Goal: Task Accomplishment & Management: Complete application form

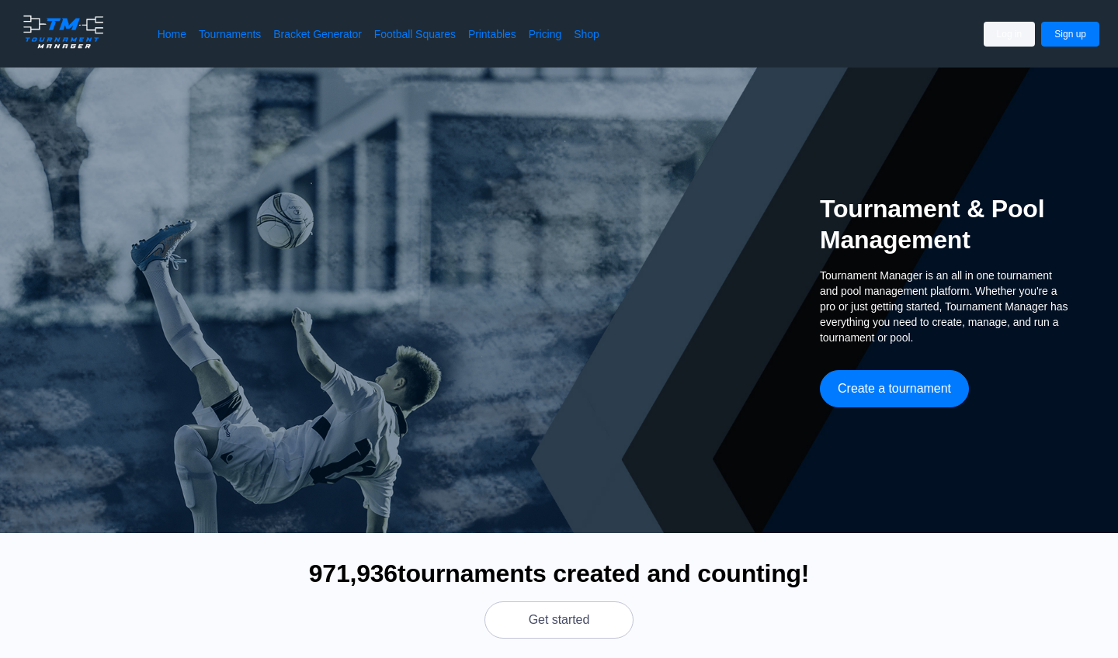
click at [1007, 31] on button "Log in" at bounding box center [1010, 34] width 52 height 25
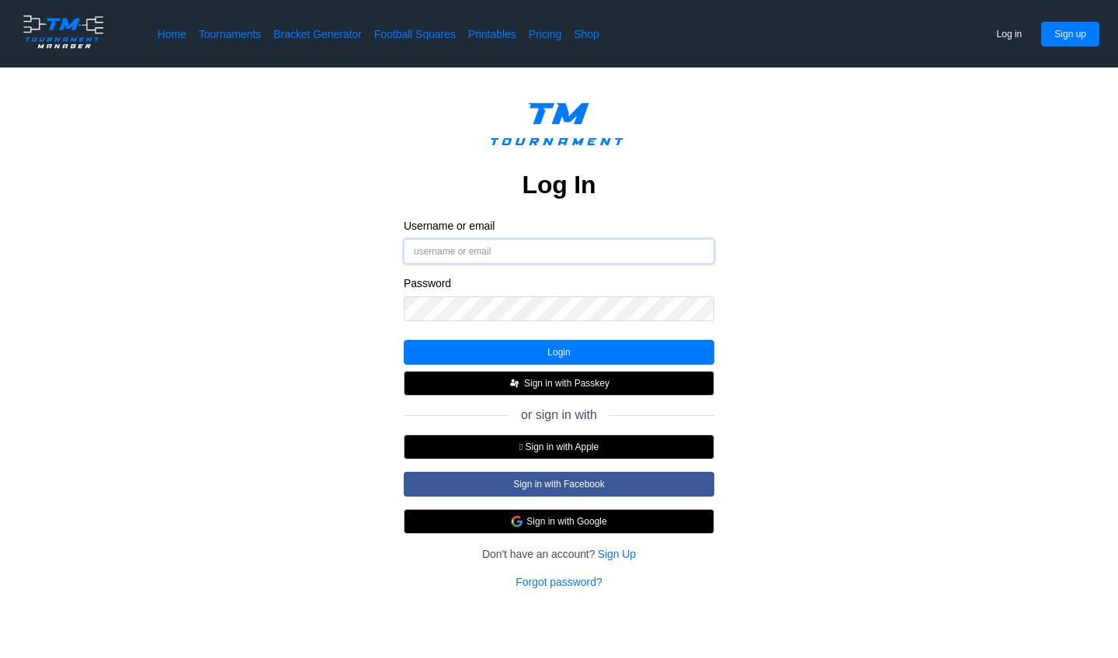
click at [655, 260] on input "Username or email" at bounding box center [559, 251] width 311 height 25
type input "[EMAIL_ADDRESS][DOMAIN_NAME]"
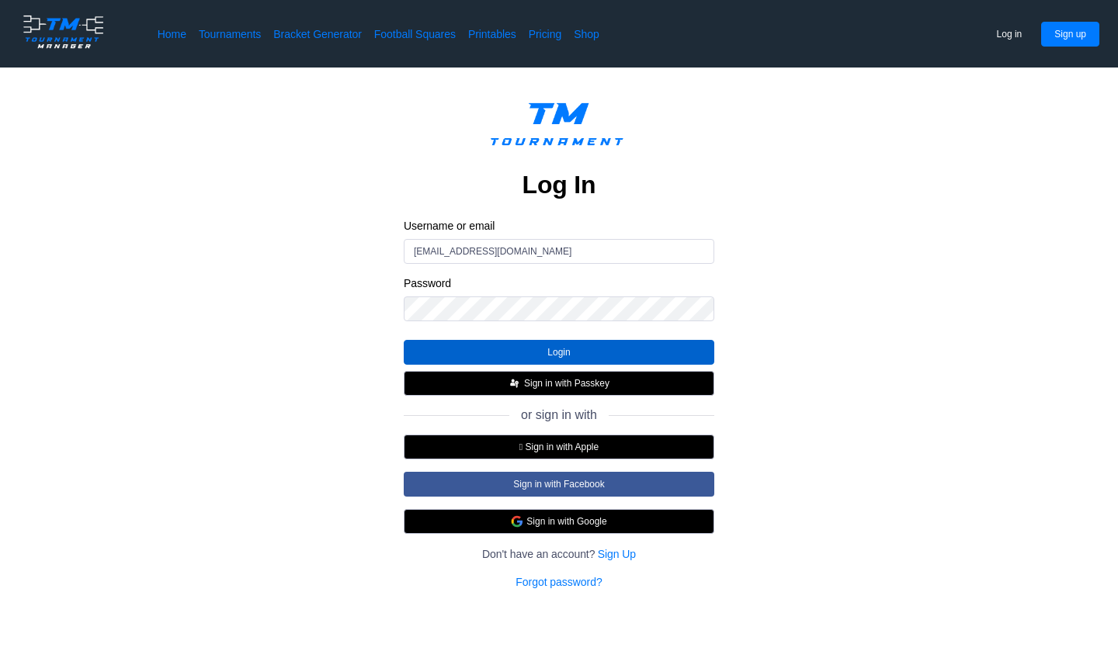
click at [651, 348] on button "Login" at bounding box center [559, 352] width 311 height 25
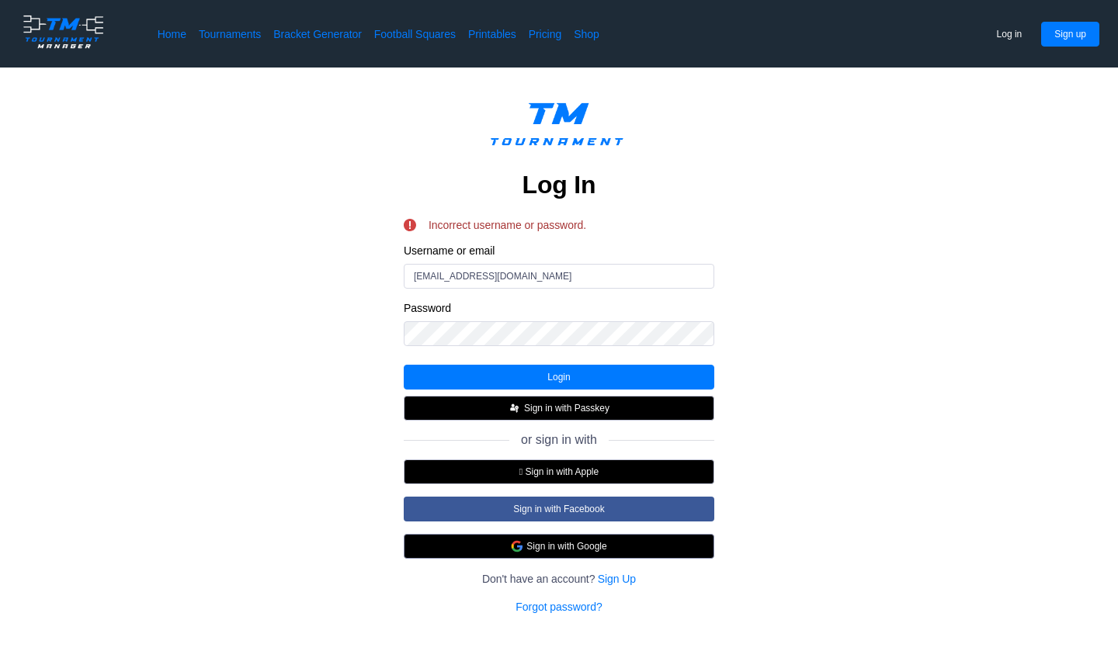
click at [603, 543] on button "Sign in with Google" at bounding box center [559, 546] width 311 height 25
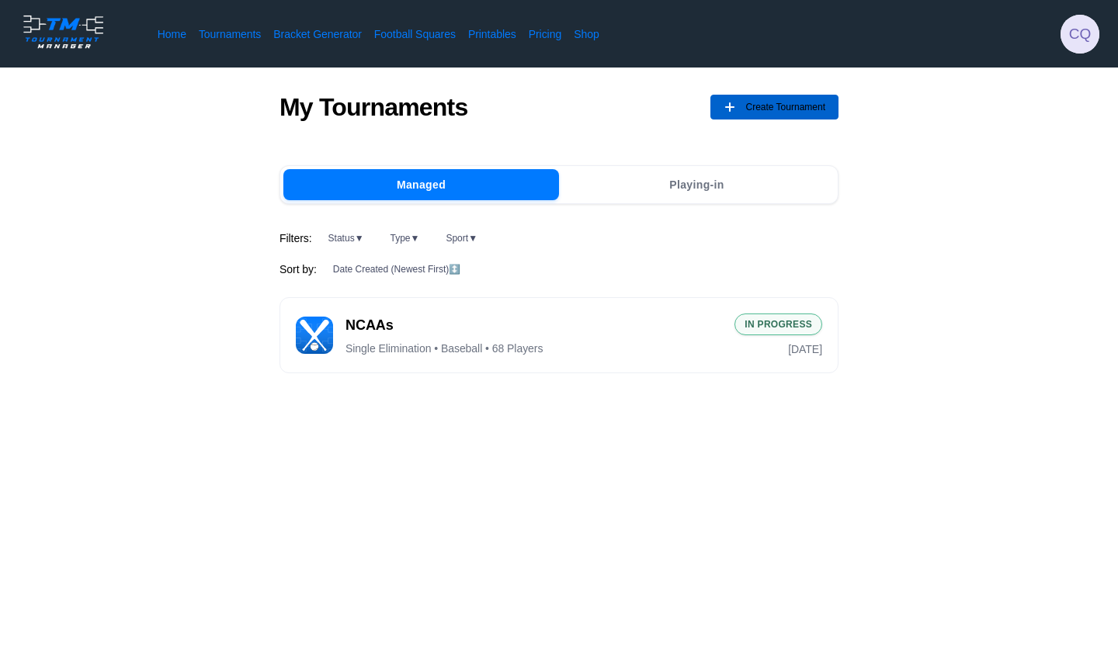
click at [773, 111] on span "Create Tournament" at bounding box center [785, 107] width 80 height 25
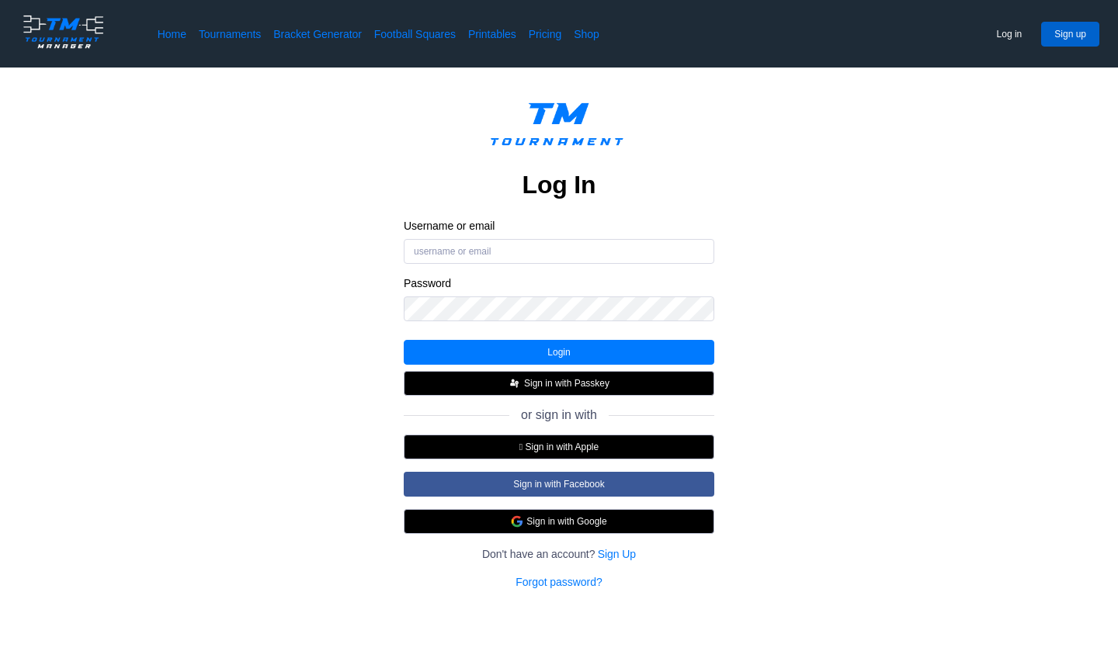
click at [1059, 38] on button "Sign up" at bounding box center [1070, 34] width 58 height 25
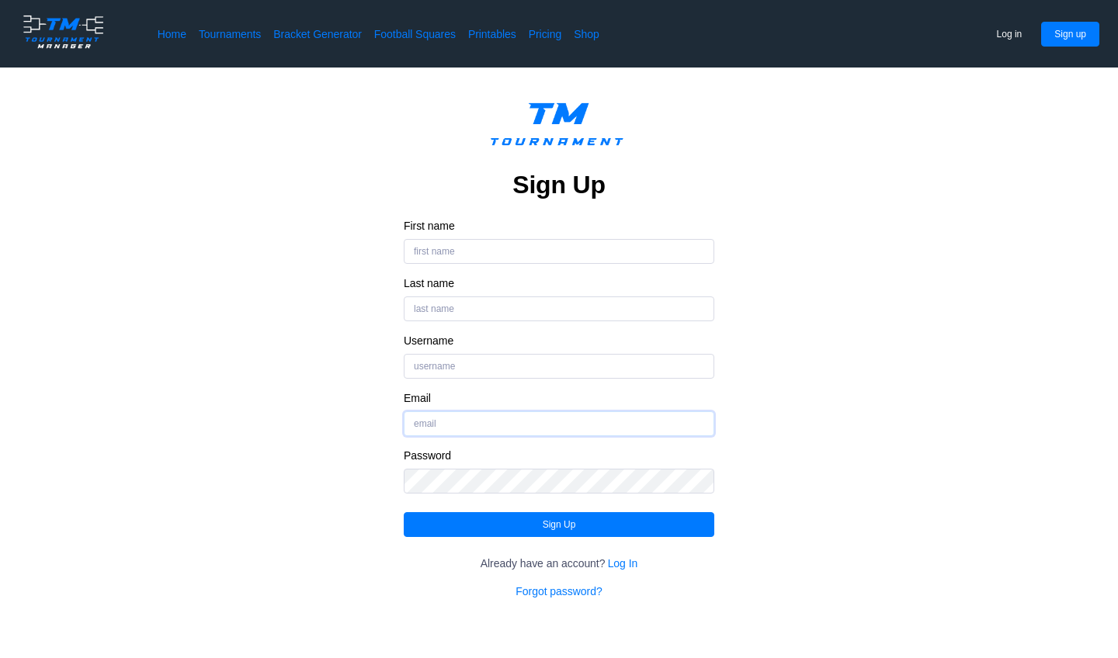
click at [485, 429] on input "Email" at bounding box center [559, 424] width 311 height 25
type input "charlieburding@gmail.com"
click at [473, 373] on input "Username" at bounding box center [559, 366] width 311 height 25
type input "bwhgbet"
click at [475, 252] on input "First name" at bounding box center [559, 251] width 311 height 25
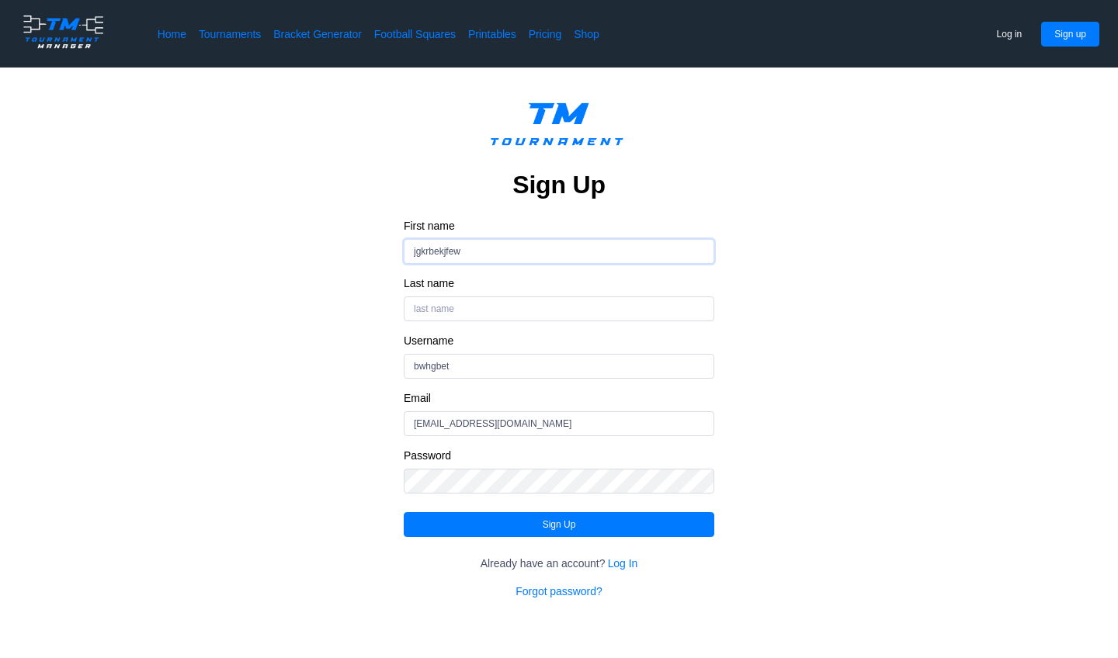
type input "jgkrbekjfew"
click at [445, 311] on input "Last name" at bounding box center [559, 309] width 311 height 25
type input "htrhrtg"
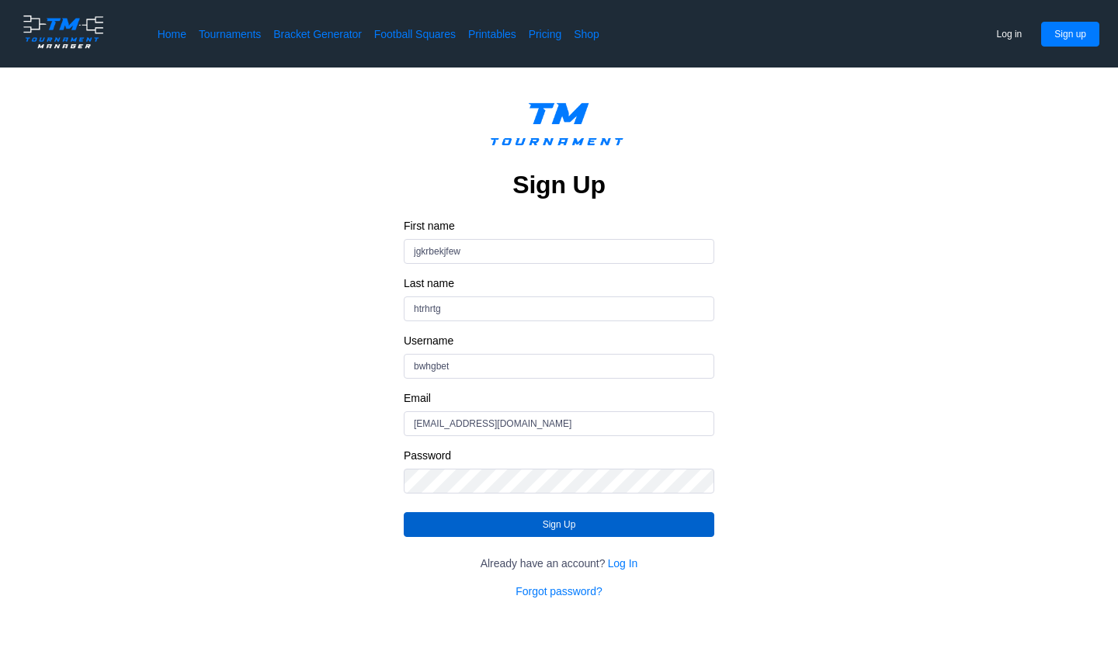
click at [544, 530] on button "Sign Up" at bounding box center [559, 524] width 311 height 25
